Goal: Check status: Check status

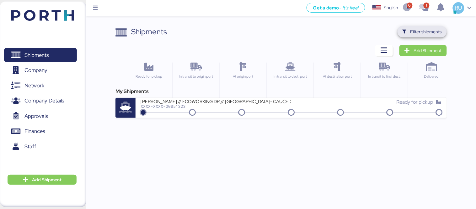
click at [432, 29] on span "Filter shipments" at bounding box center [425, 32] width 31 height 8
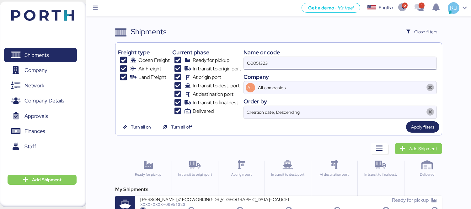
click at [305, 67] on input "O0051323" at bounding box center [340, 63] width 193 height 13
type input "O"
paste input "COSU6425492540"
type input "COSU6425492540"
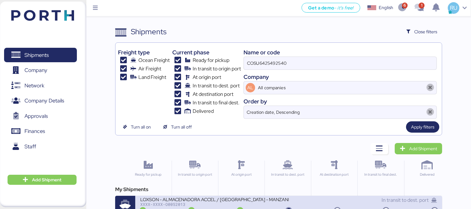
click at [244, 197] on div "LOXSON - ALMACENADORA ACCEL / [GEOGRAPHIC_DATA] - MANZANILLO / MBL: COSU6425492…" at bounding box center [214, 198] width 148 height 5
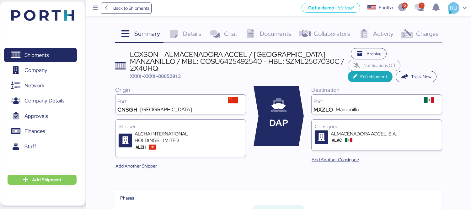
click at [429, 33] on span "Charges" at bounding box center [427, 33] width 23 height 8
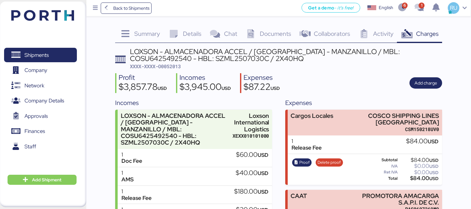
click at [274, 24] on div "Summary 0 Details 0 Chat 0 Documents 0 Collaborators 0 Activity 0 Charges 0 LOX…" at bounding box center [235, 135] width 471 height 271
click at [277, 30] on span "Documents" at bounding box center [275, 33] width 31 height 8
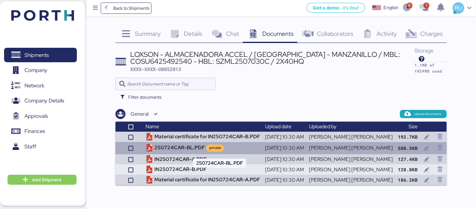
click at [189, 145] on td "250724CAR-BL.PDF private" at bounding box center [203, 148] width 120 height 12
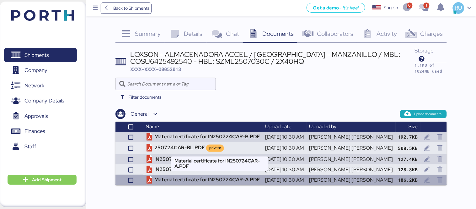
click at [202, 179] on td "Material certificate for IN250724CAR-A.PDF" at bounding box center [203, 179] width 120 height 10
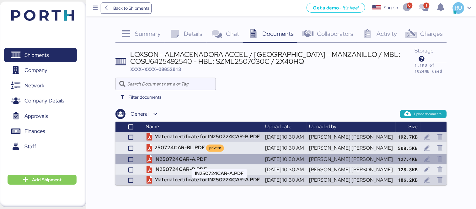
click at [205, 156] on td "IN250724CAR-A.PDF" at bounding box center [203, 159] width 120 height 10
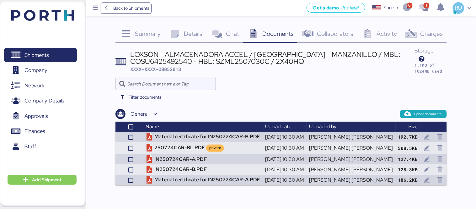
click at [414, 33] on icon at bounding box center [410, 33] width 13 height 9
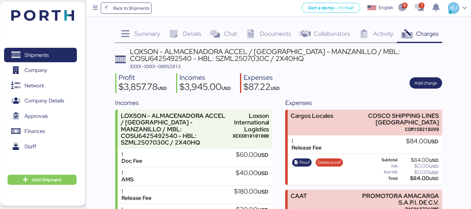
scroll to position [61, 0]
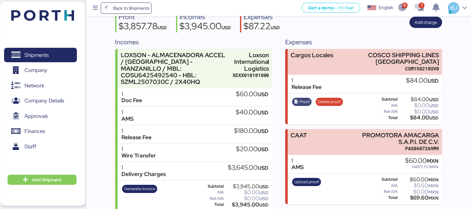
click at [296, 100] on icon "button" at bounding box center [296, 102] width 4 height 4
click at [380, 26] on div "Profit $3,857.78 USD Incomes $3,945.00 USD Expenses $87.22 USD Add charge" at bounding box center [278, 23] width 327 height 20
click at [402, 7] on icon "button" at bounding box center [402, 8] width 10 height 8
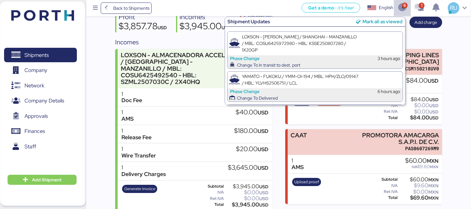
click at [369, 20] on div "Mark all as viewed" at bounding box center [382, 21] width 40 height 7
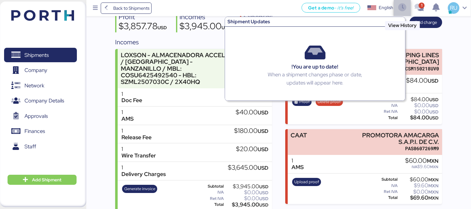
click at [405, 4] on icon "button" at bounding box center [402, 8] width 10 height 8
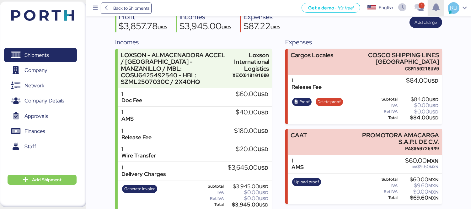
click at [432, 8] on icon "button" at bounding box center [436, 8] width 10 height 8
click at [424, 8] on span "button" at bounding box center [419, 8] width 17 height 17
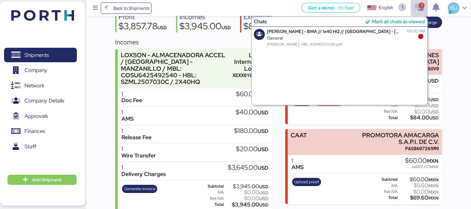
click at [409, 23] on div "Mark all chats as viewed" at bounding box center [398, 21] width 53 height 7
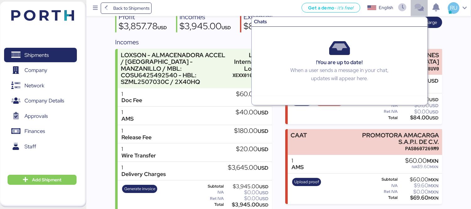
click at [421, 10] on icon "button" at bounding box center [419, 8] width 10 height 8
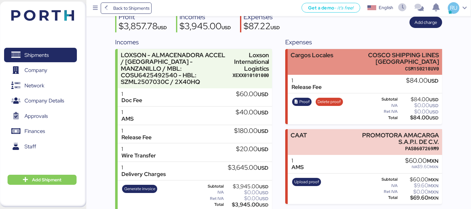
scroll to position [0, 0]
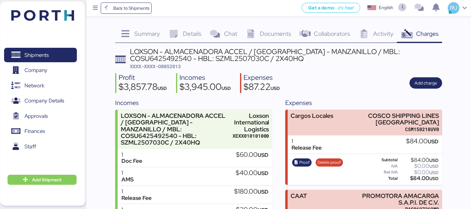
click at [48, 21] on header at bounding box center [33, 14] width 61 height 19
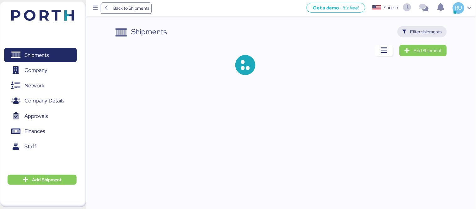
click at [418, 29] on span "Filter shipments" at bounding box center [425, 32] width 31 height 8
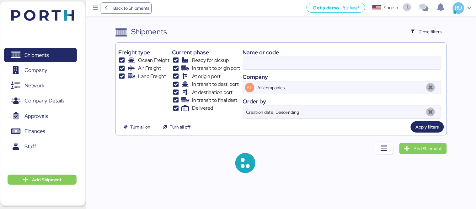
type input "COSU6425492540"
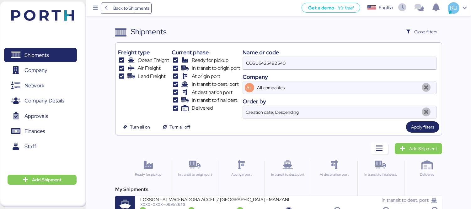
click at [281, 64] on input "COSU6425492540" at bounding box center [340, 63] width 194 height 13
paste input "O0051995"
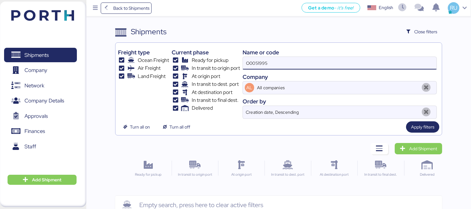
type input "O0051995"
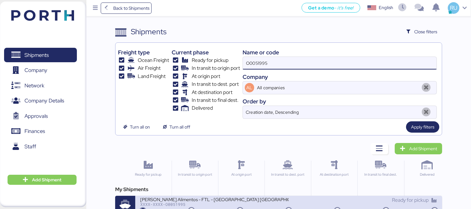
click at [197, 198] on div "[PERSON_NAME] Alimentos - FTL - [GEOGRAPHIC_DATA] [GEOGRAPHIC_DATA] - [GEOGRAPH…" at bounding box center [214, 198] width 148 height 5
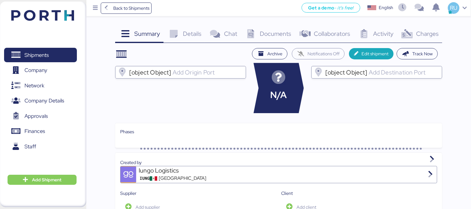
click at [400, 41] on div "Charges 0" at bounding box center [419, 34] width 45 height 17
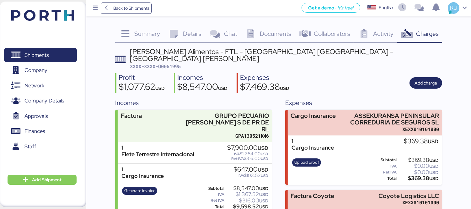
scroll to position [46, 0]
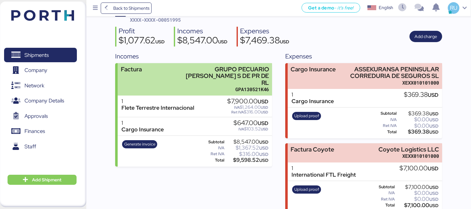
click at [204, 66] on div "GRUPO PECUARIO [PERSON_NAME] S DE PR DE RL" at bounding box center [224, 76] width 89 height 20
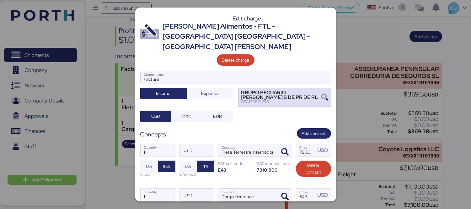
click at [321, 94] on icon at bounding box center [324, 97] width 7 height 7
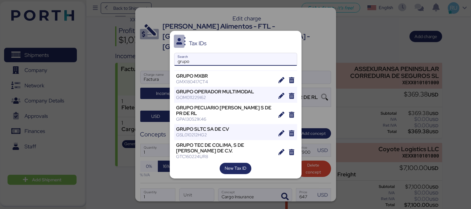
scroll to position [234, 0]
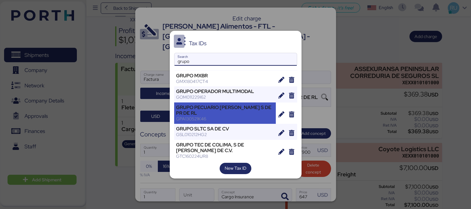
type input "grupo"
click at [217, 109] on div "GRUPO PECUARIO [PERSON_NAME] S DE PR DE RL" at bounding box center [225, 109] width 98 height 11
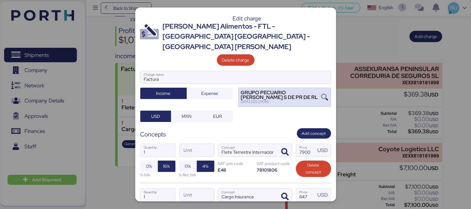
scroll to position [66, 0]
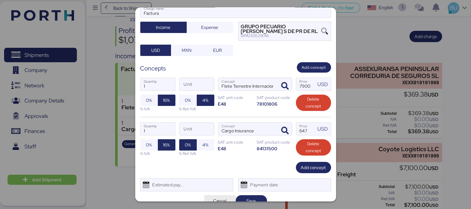
click at [231, 195] on span "Cancel" at bounding box center [219, 200] width 31 height 11
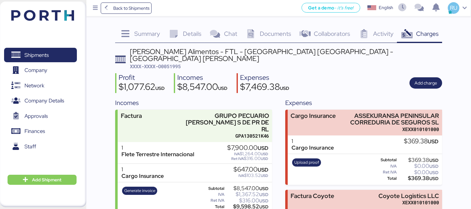
scroll to position [46, 0]
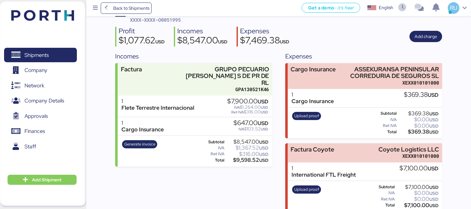
click at [195, 192] on div "Incomes Factura GRUPO PECUARIO [PERSON_NAME] S DE PR DE RL GPA130521K46 1 [PERS…" at bounding box center [193, 131] width 157 height 160
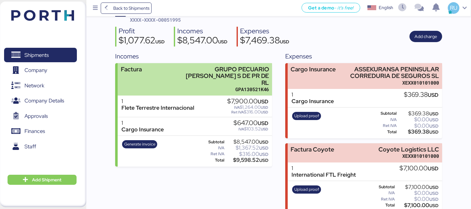
scroll to position [0, 0]
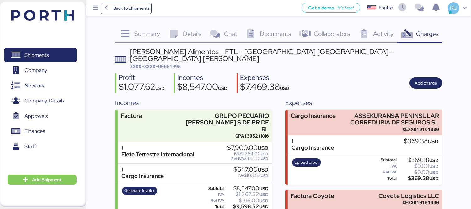
click at [181, 63] on span "XXXX-XXXX-O0051995" at bounding box center [155, 66] width 51 height 6
click at [178, 63] on span "XXXX-XXXX-O0051995" at bounding box center [155, 66] width 51 height 6
copy span "O0051995"
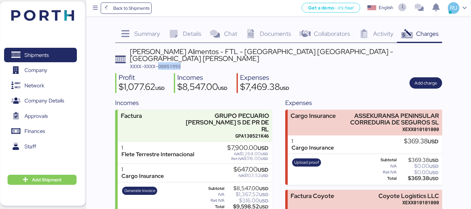
click at [353, 61] on header "[PERSON_NAME] Alimentos - FTL - [GEOGRAPHIC_DATA] [GEOGRAPHIC_DATA] - [GEOGRAPH…" at bounding box center [278, 59] width 327 height 22
